Goal: Transaction & Acquisition: Purchase product/service

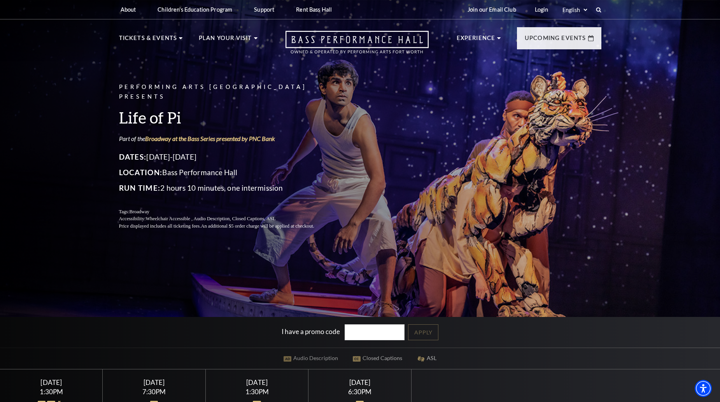
click at [165, 380] on div "Saturday September 27" at bounding box center [154, 383] width 84 height 8
click at [165, 381] on div "Saturday September 27" at bounding box center [154, 383] width 84 height 8
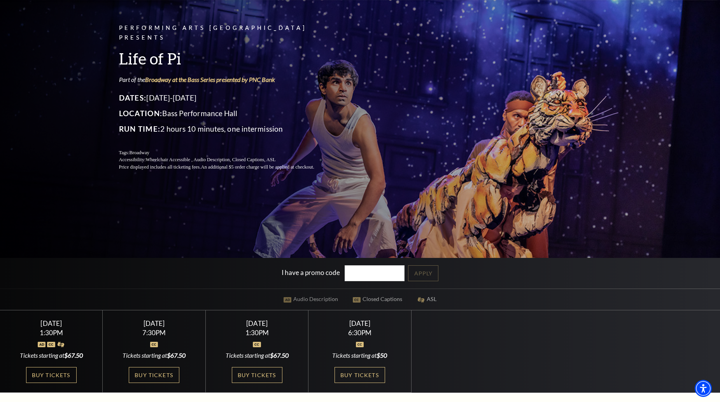
scroll to position [78, 0]
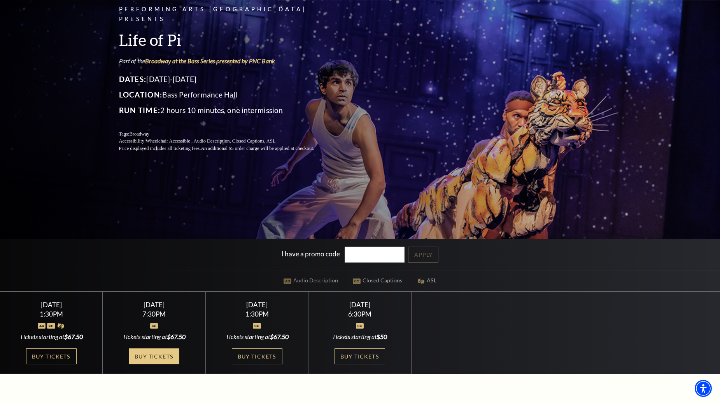
click at [154, 356] on link "Buy Tickets" at bounding box center [154, 357] width 51 height 16
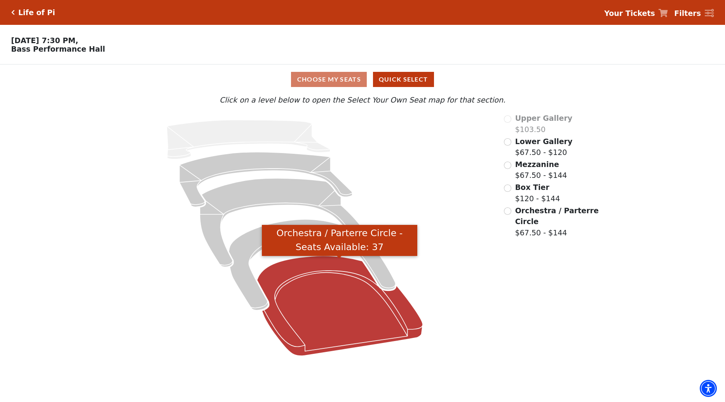
click at [323, 301] on icon "Orchestra / Parterre Circle - Seats Available: 37" at bounding box center [340, 306] width 166 height 100
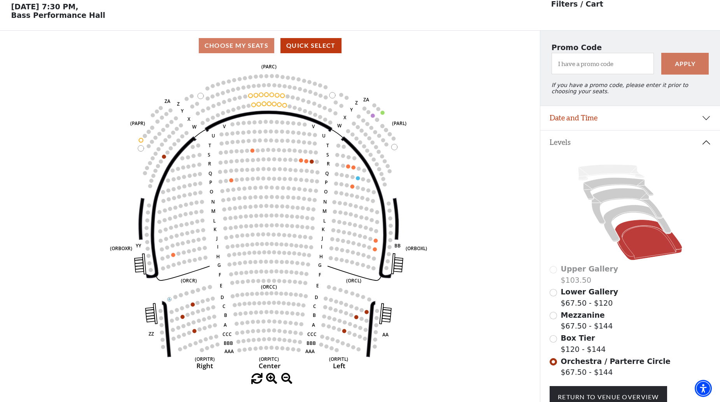
scroll to position [36, 0]
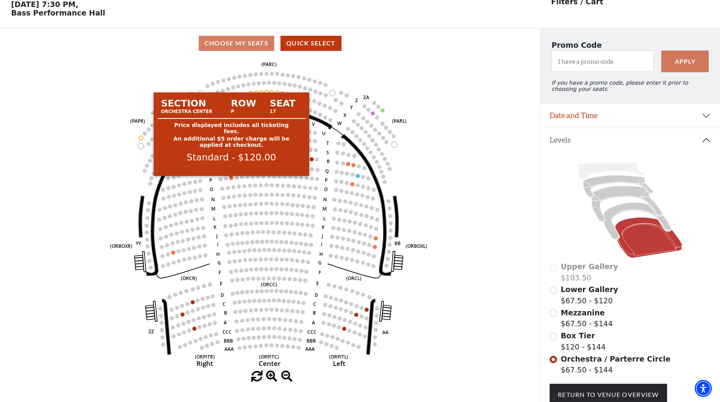
click at [230, 180] on circle at bounding box center [231, 178] width 4 height 4
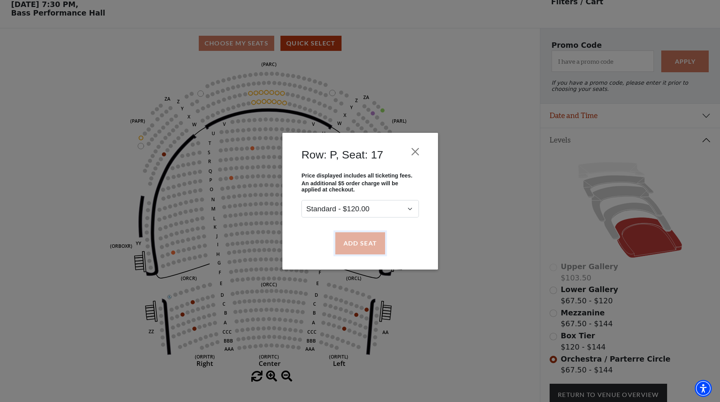
click at [343, 243] on button "Add Seat" at bounding box center [360, 243] width 50 height 22
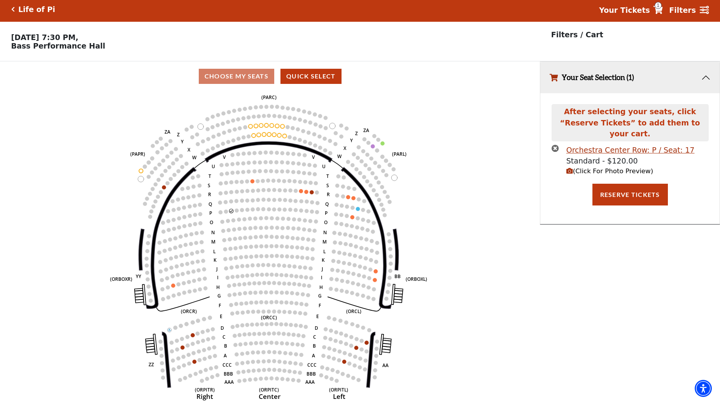
scroll to position [0, 0]
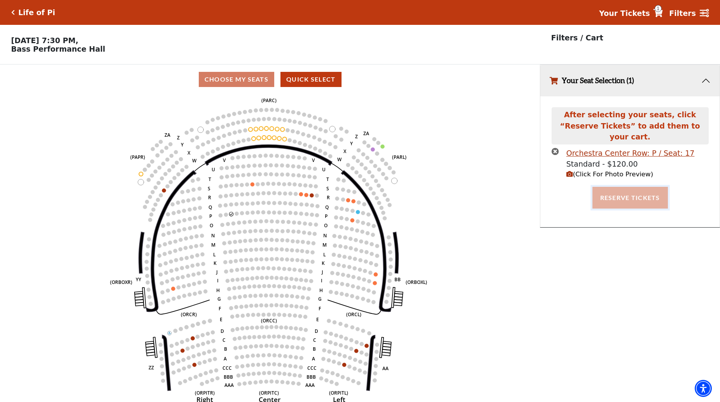
click at [628, 187] on button "Reserve Tickets" at bounding box center [629, 198] width 75 height 22
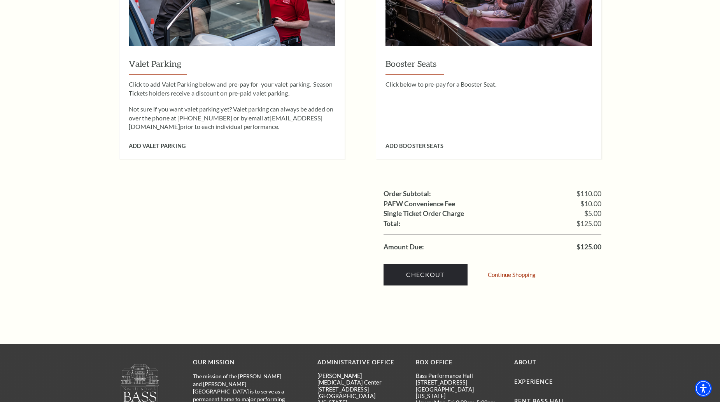
scroll to position [622, 0]
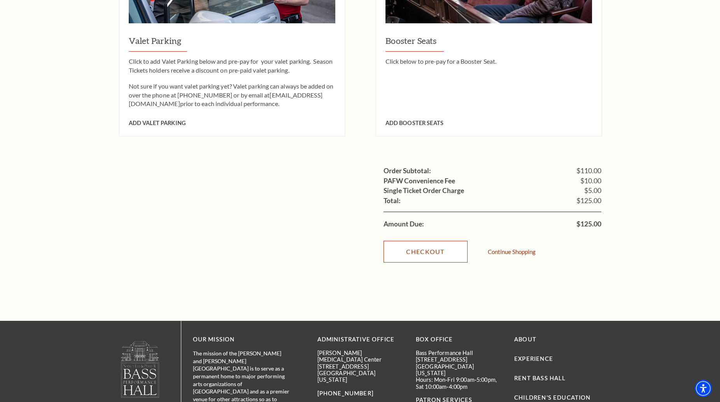
click at [404, 241] on link "Checkout" at bounding box center [425, 252] width 84 height 22
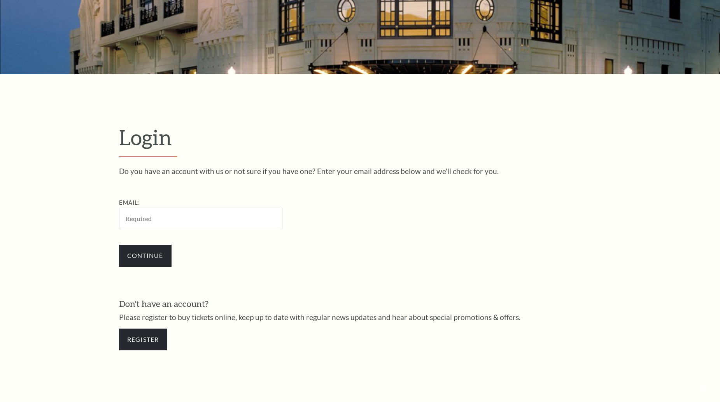
scroll to position [256, 0]
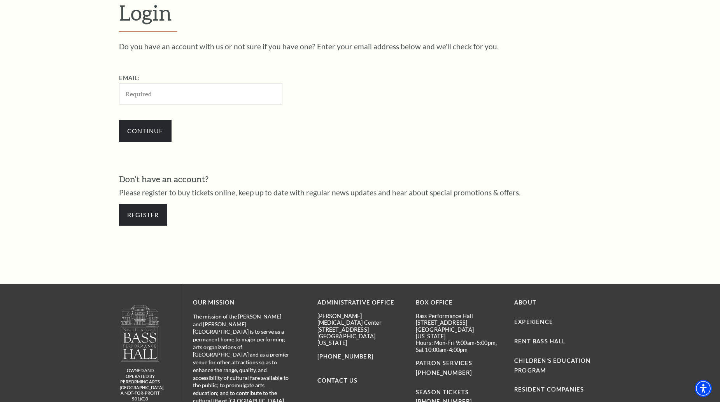
click at [136, 99] on input "Email:" at bounding box center [200, 93] width 163 height 21
type input "petergrant@dwt.com"
click at [157, 130] on input "Continue" at bounding box center [145, 131] width 52 height 22
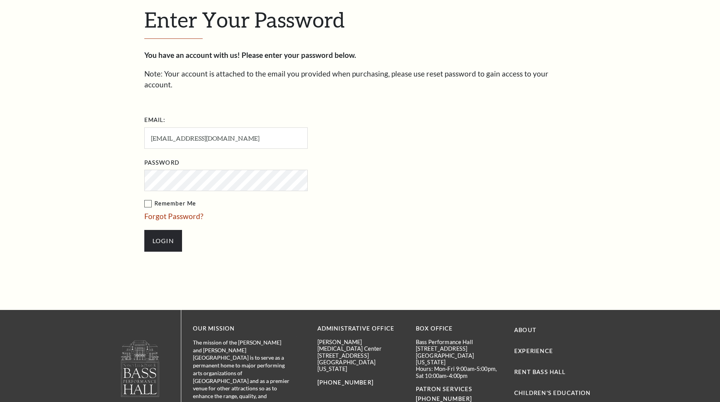
scroll to position [263, 0]
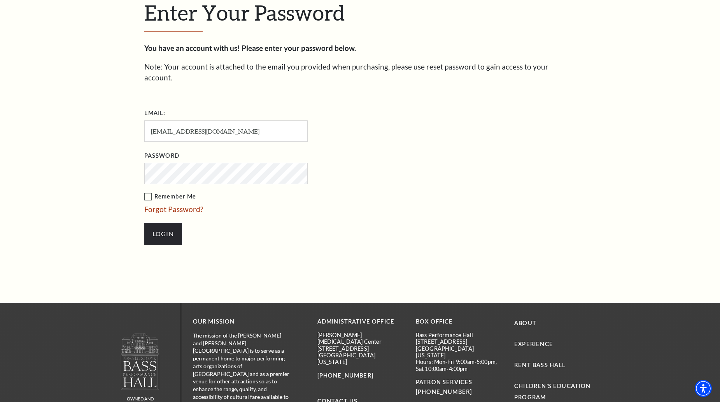
click at [146, 192] on label "Remember Me" at bounding box center [264, 197] width 241 height 10
click at [0, 0] on input "Remember Me" at bounding box center [0, 0] width 0 height 0
click at [160, 223] on input "Login" at bounding box center [163, 234] width 38 height 22
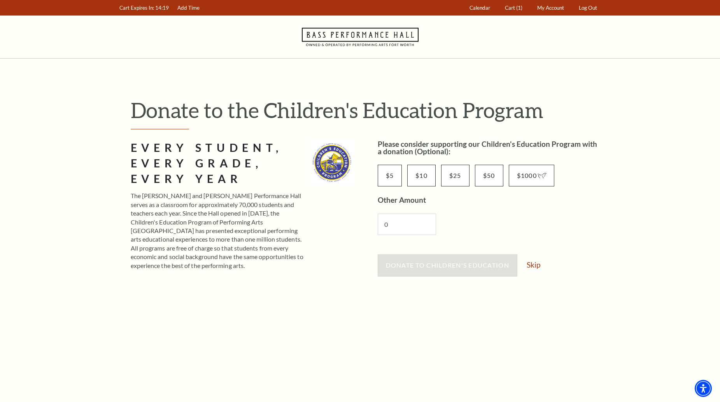
scroll to position [78, 0]
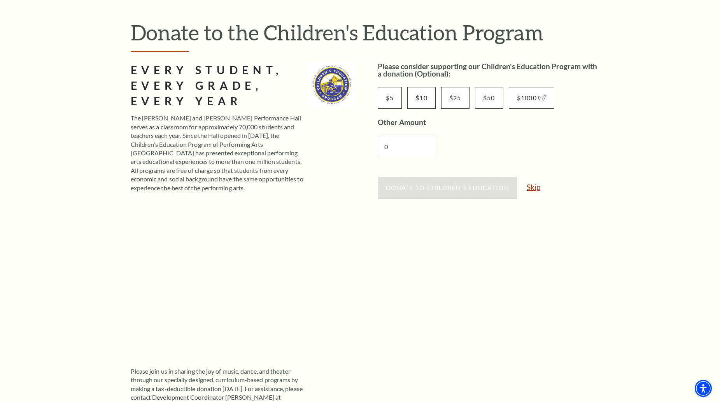
click at [531, 185] on link "Skip" at bounding box center [533, 187] width 14 height 7
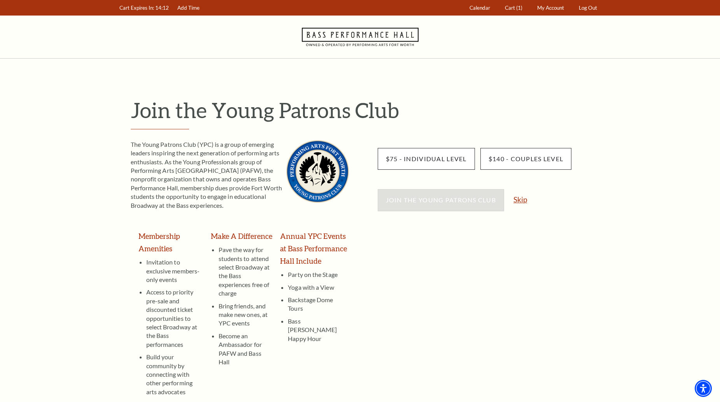
click at [523, 199] on link "Skip" at bounding box center [520, 199] width 14 height 7
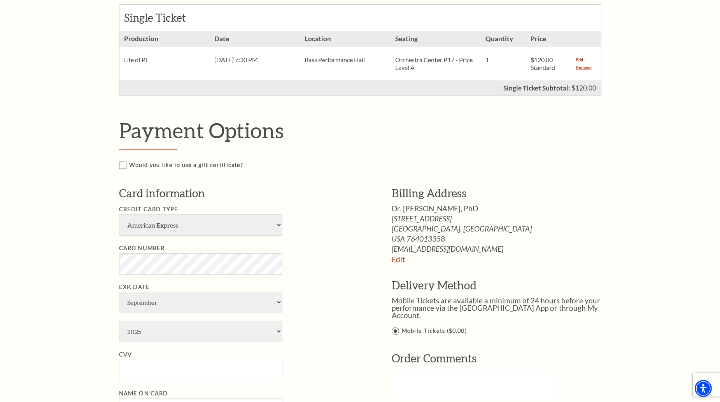
scroll to position [233, 0]
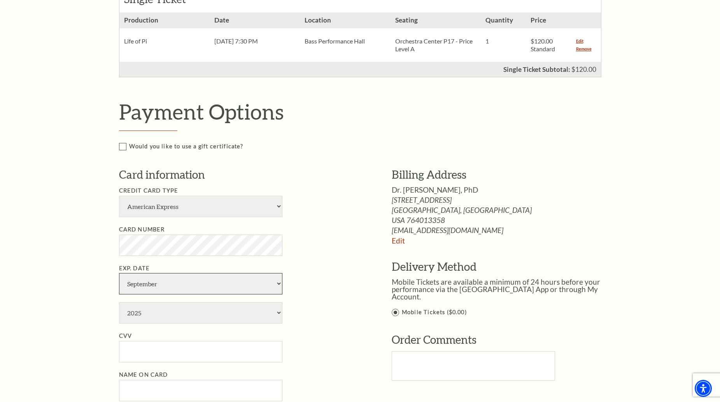
click at [264, 282] on select "January February March April May June July August September October November De…" at bounding box center [200, 283] width 163 height 21
select select "4"
click at [119, 273] on select "January February March April May June July August September October November De…" at bounding box center [200, 283] width 163 height 21
click at [258, 314] on select "2025 2026 2027 2028 2029 2030 2031 2032 2033 2034" at bounding box center [200, 312] width 163 height 21
select select "2029"
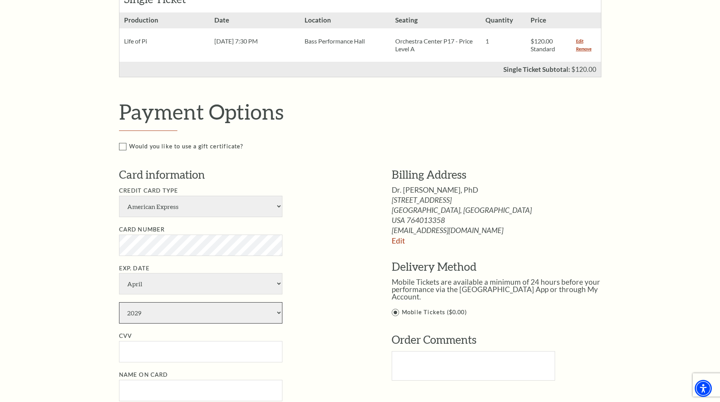
click at [119, 302] on select "2025 2026 2027 2028 2029 2030 2031 2032 2033 2034" at bounding box center [200, 312] width 163 height 21
click at [149, 355] on input "CVV" at bounding box center [200, 351] width 163 height 21
type input "1367"
click at [147, 383] on input "Name on Card" at bounding box center [200, 390] width 163 height 21
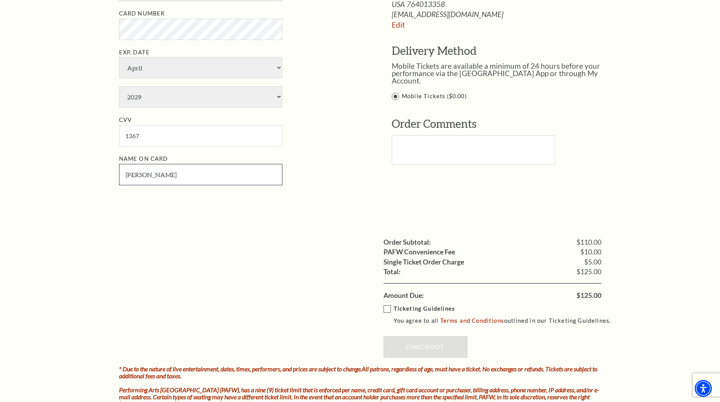
scroll to position [467, 0]
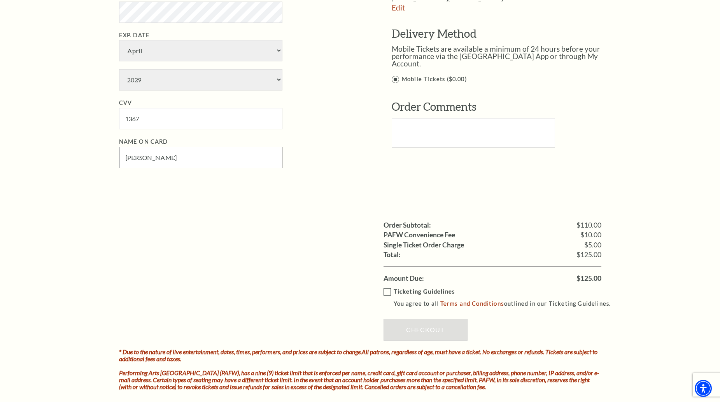
type input "Peter N Grant"
click at [387, 294] on label "Ticketing Guidelines You agree to all Terms and Conditions outlined in our Tick…" at bounding box center [500, 297] width 234 height 21
click at [0, 0] on input "Ticketing Guidelines You agree to all Terms and Conditions outlined in our Tick…" at bounding box center [0, 0] width 0 height 0
click at [401, 329] on link "Checkout" at bounding box center [425, 330] width 84 height 22
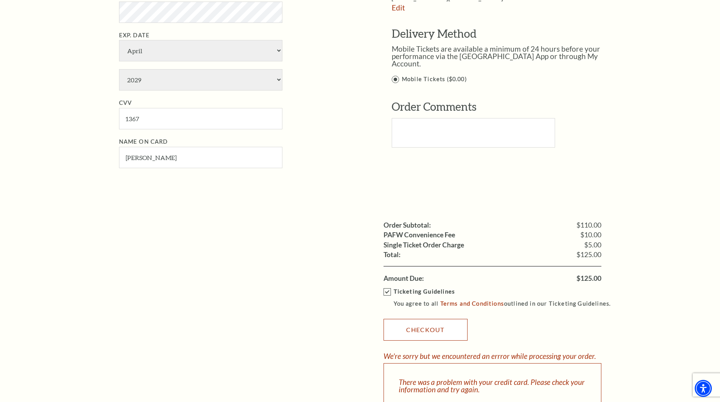
scroll to position [544, 0]
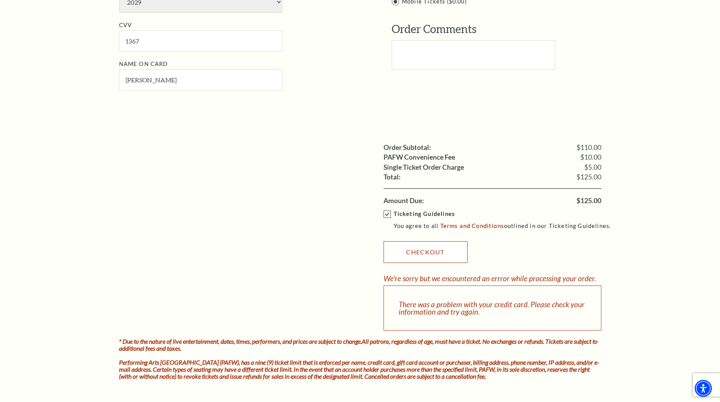
click at [421, 253] on link "Checkout" at bounding box center [425, 252] width 84 height 22
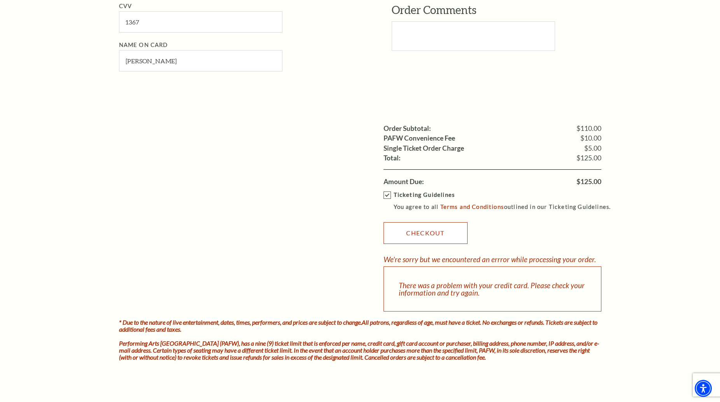
scroll to position [622, 0]
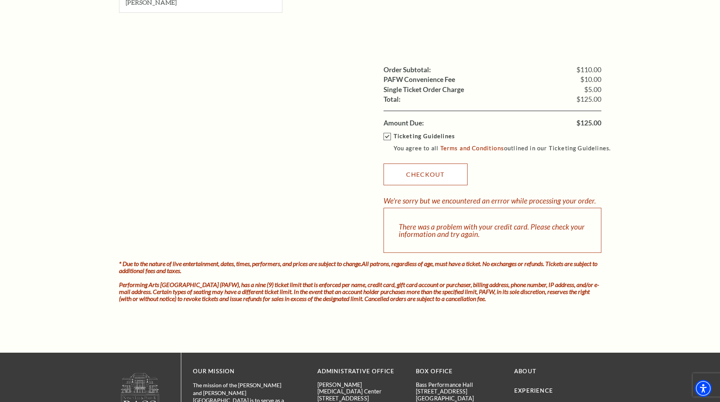
click at [401, 166] on link "Checkout" at bounding box center [425, 175] width 84 height 22
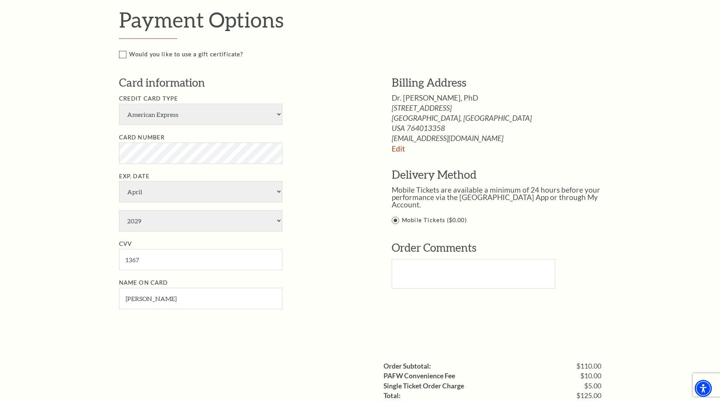
scroll to position [301, 0]
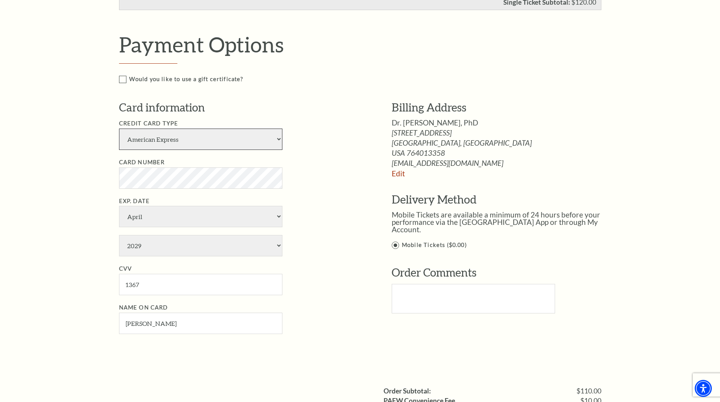
click at [280, 140] on select "American Express Visa Master Card Discover" at bounding box center [200, 139] width 163 height 21
select select "24"
click at [119, 129] on select "American Express Visa Master Card Discover" at bounding box center [200, 139] width 163 height 21
click at [278, 214] on select "January February March April May June July August September October November De…" at bounding box center [200, 216] width 163 height 21
select select "10"
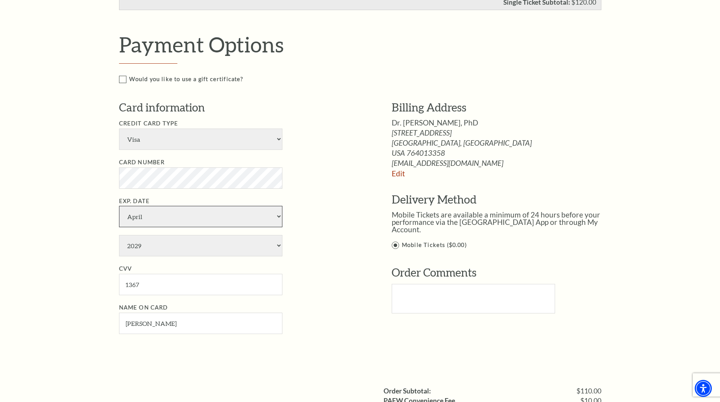
click at [119, 206] on select "January February March April May June July August September October November De…" at bounding box center [200, 216] width 163 height 21
click at [160, 245] on select "2025 2026 2027 2028 2029 2030 2031 2032 2033 2034" at bounding box center [200, 245] width 163 height 21
select select "2026"
click at [119, 235] on select "2025 2026 2027 2028 2029 2030 2031 2032 2033 2034" at bounding box center [200, 245] width 163 height 21
click at [156, 281] on input "1367" at bounding box center [200, 284] width 163 height 21
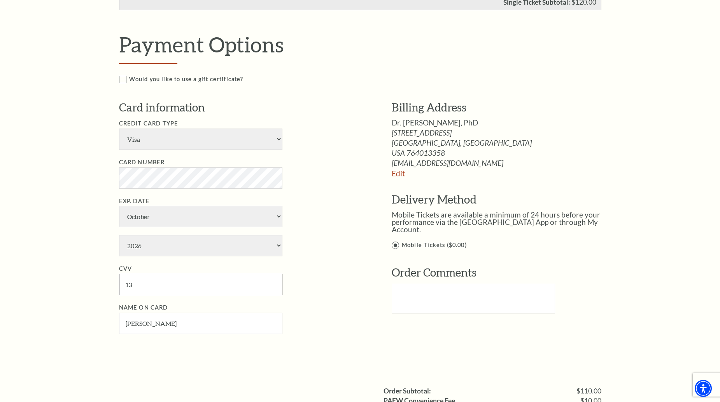
type input "1"
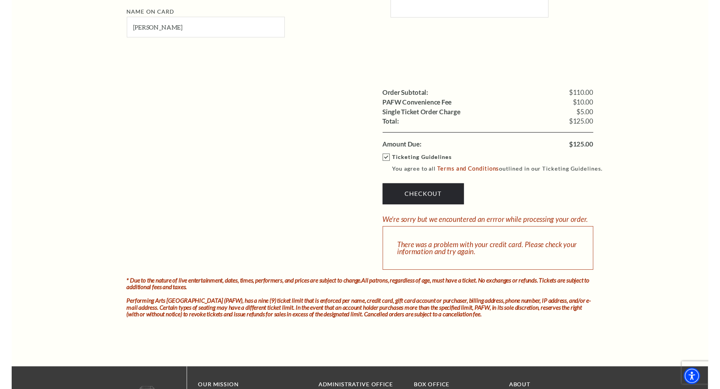
scroll to position [689, 0]
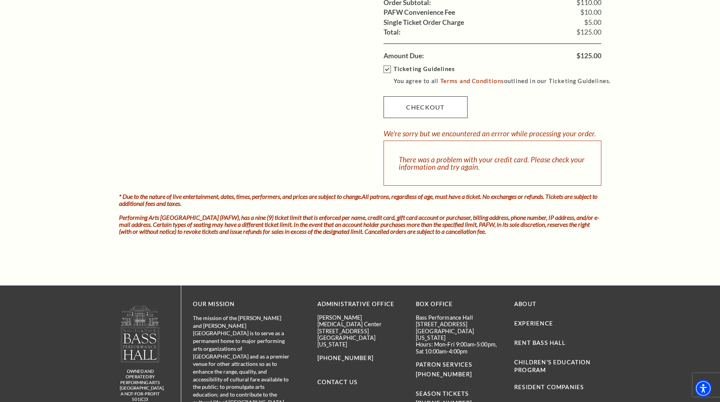
type input "147"
click at [423, 108] on link "Checkout" at bounding box center [425, 107] width 84 height 22
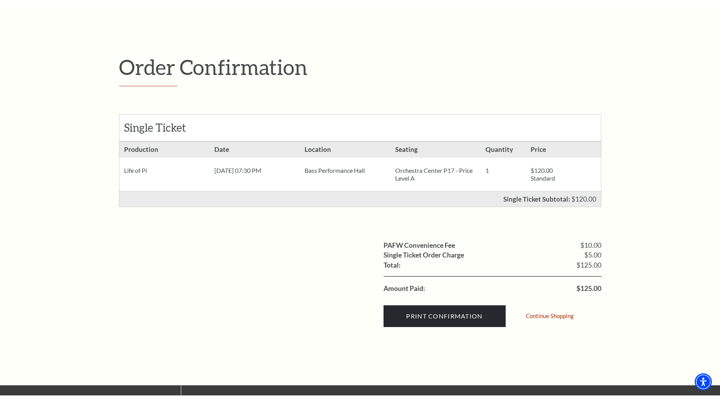
scroll to position [78, 0]
